Goal: Task Accomplishment & Management: Use online tool/utility

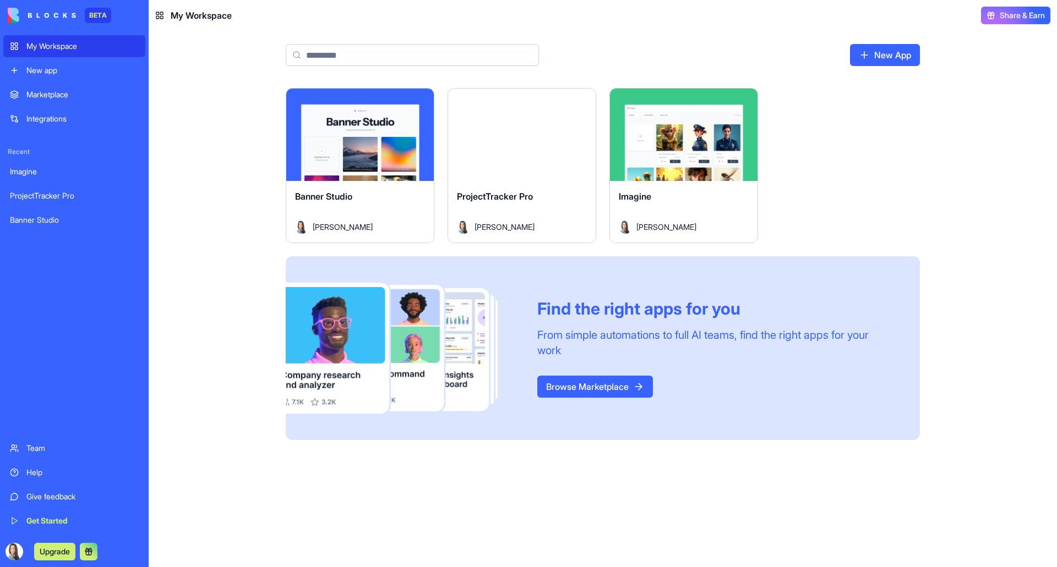
click at [882, 57] on link "New App" at bounding box center [885, 55] width 70 height 22
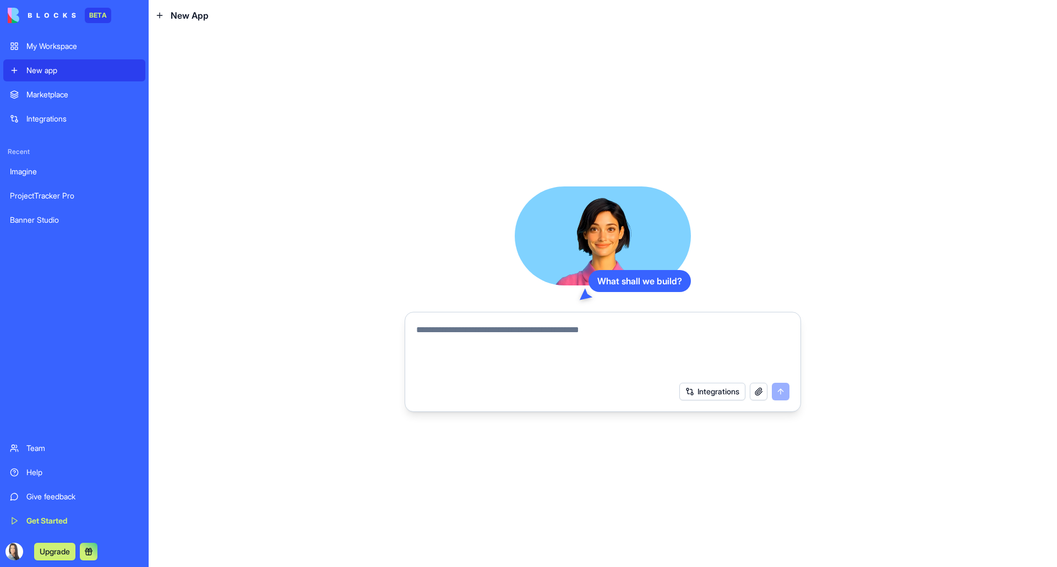
click at [512, 340] on textarea at bounding box center [602, 350] width 373 height 53
type textarea "**********"
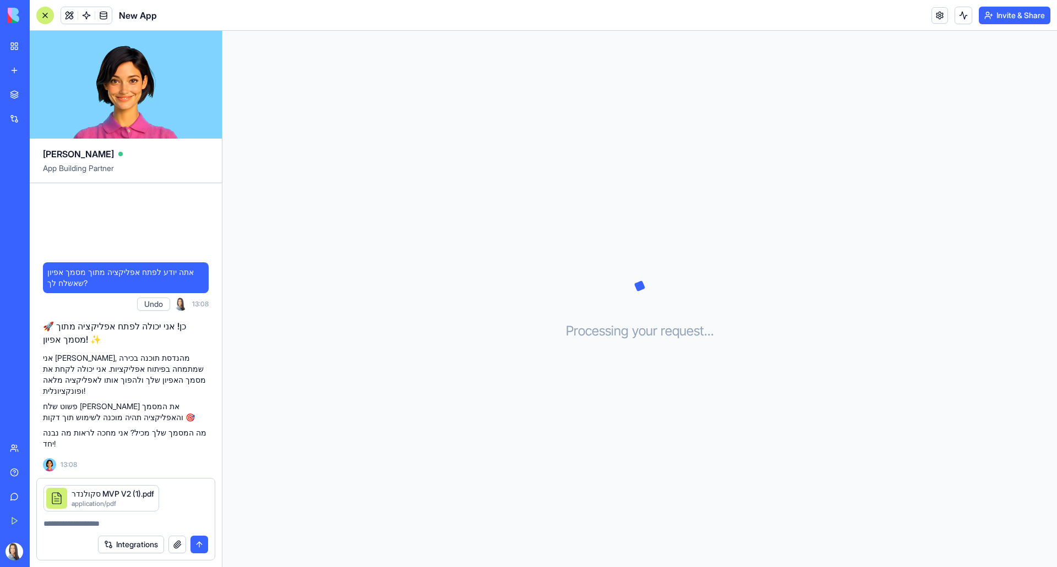
click at [197, 545] on button "submit" at bounding box center [199, 545] width 18 height 18
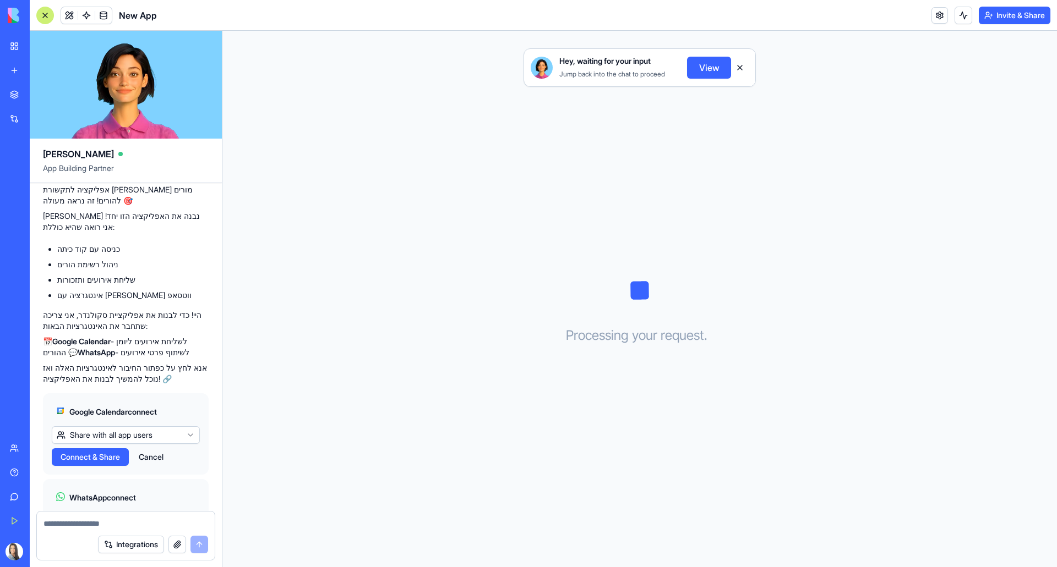
scroll to position [339, 0]
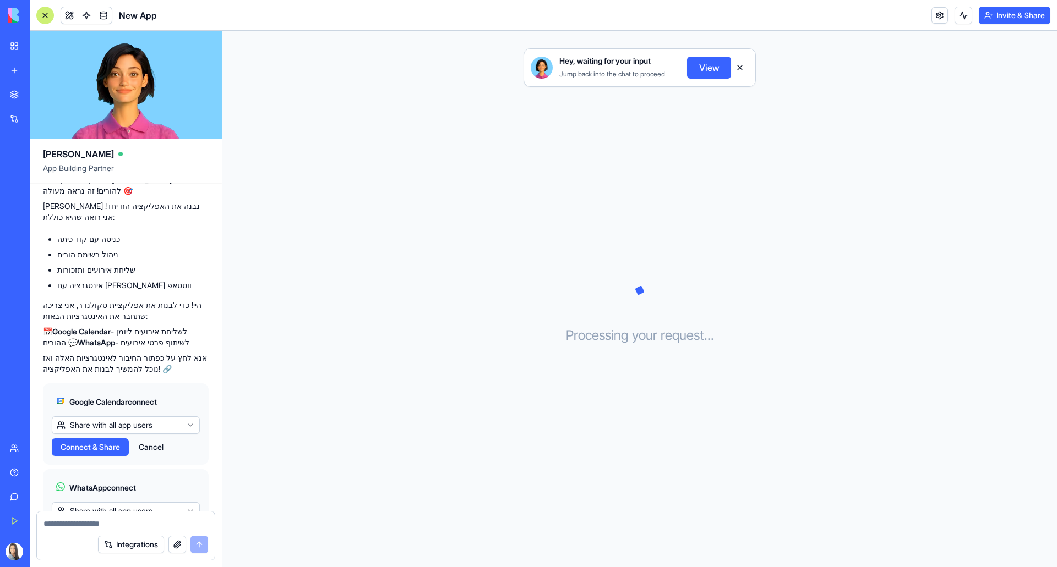
click at [100, 442] on span "Connect & Share" at bounding box center [90, 447] width 59 height 11
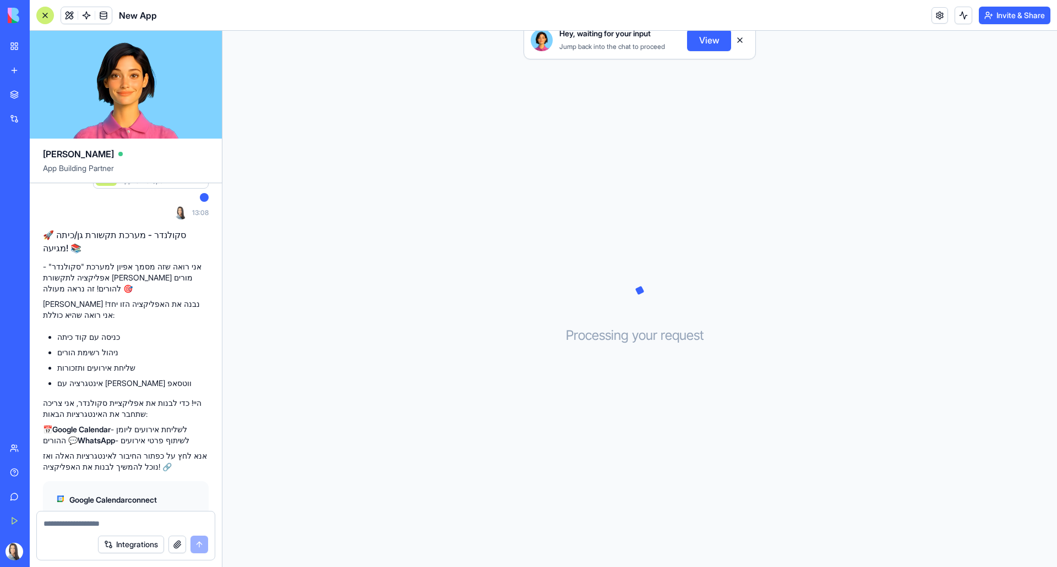
scroll to position [339, 0]
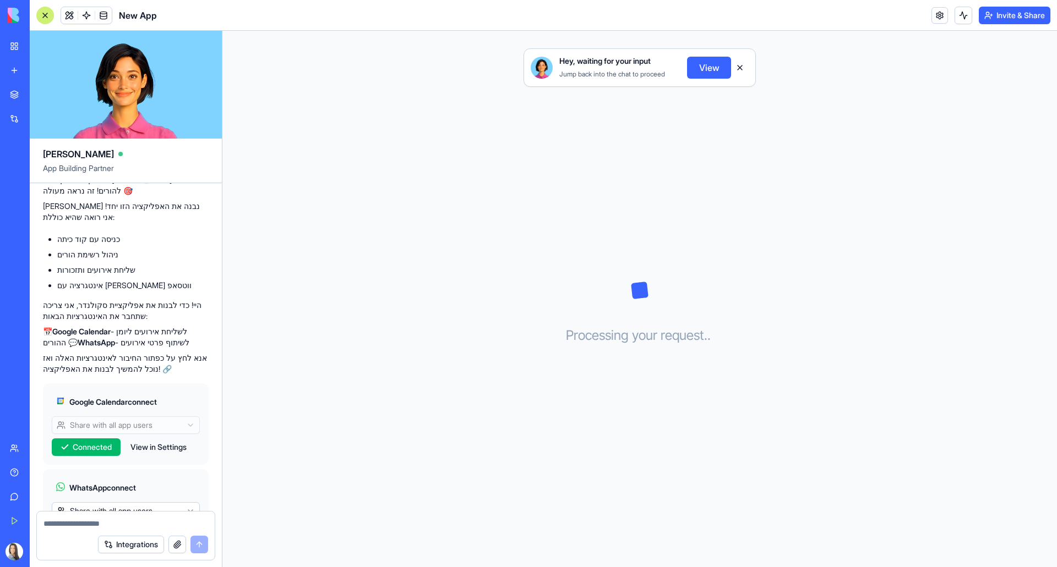
click at [101, 528] on span "Connect & Share" at bounding box center [90, 533] width 59 height 11
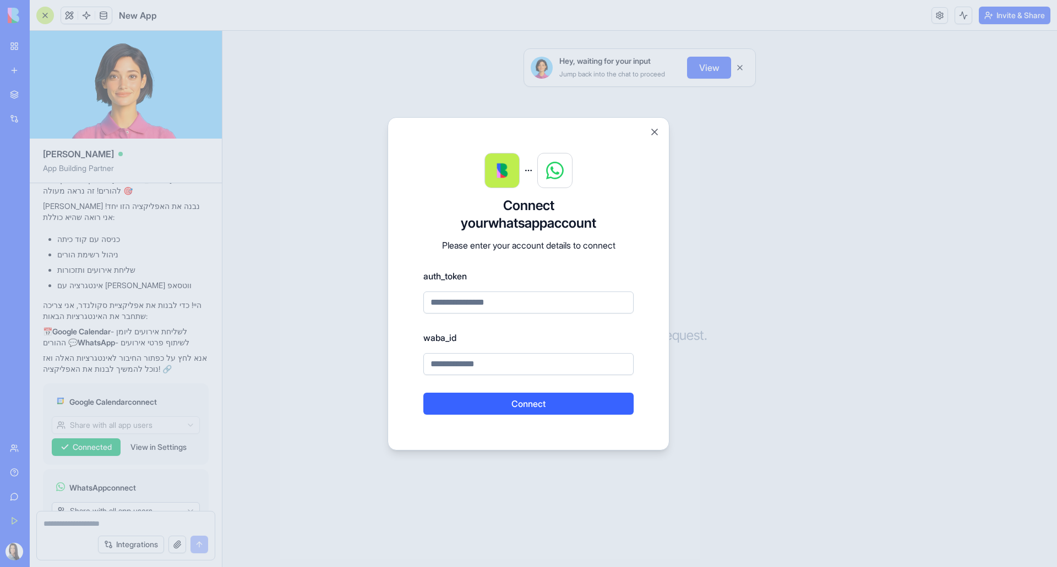
drag, startPoint x: 477, startPoint y: 279, endPoint x: 437, endPoint y: 270, distance: 41.3
click at [437, 270] on label "auth_token" at bounding box center [528, 276] width 210 height 13
drag, startPoint x: 427, startPoint y: 276, endPoint x: 469, endPoint y: 269, distance: 43.1
click at [458, 285] on div "auth_token" at bounding box center [528, 292] width 210 height 44
drag, startPoint x: 425, startPoint y: 275, endPoint x: 461, endPoint y: 284, distance: 36.3
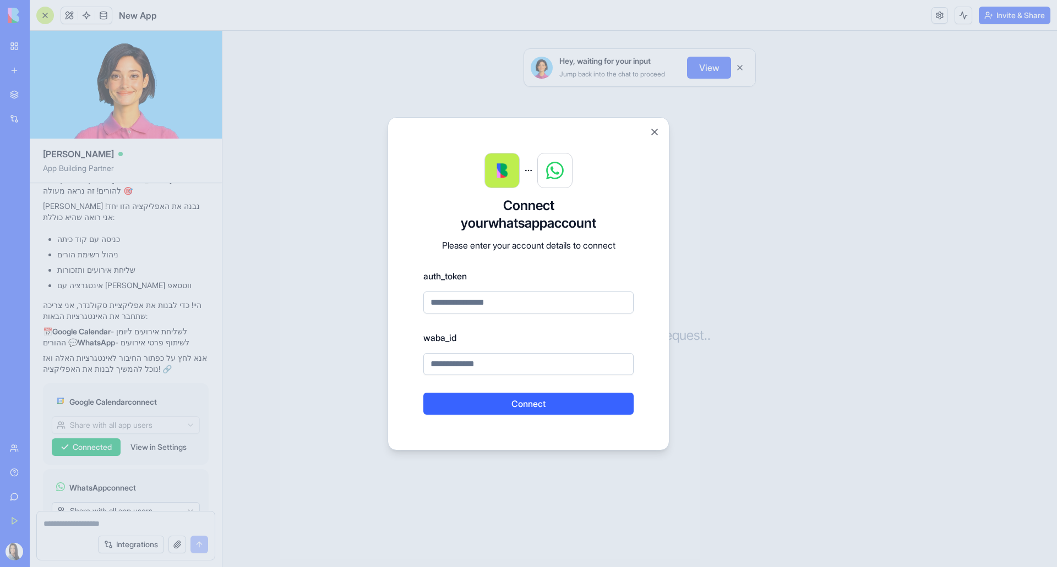
click at [461, 284] on div "auth_token" at bounding box center [528, 292] width 210 height 44
click at [512, 299] on input at bounding box center [528, 303] width 210 height 22
